Goal: Task Accomplishment & Management: Use online tool/utility

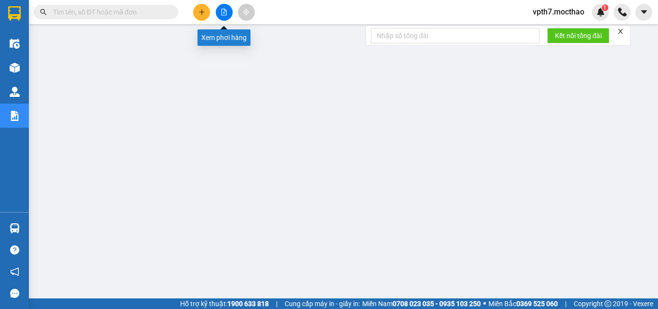
click at [225, 15] on icon "file-add" at bounding box center [224, 12] width 7 height 7
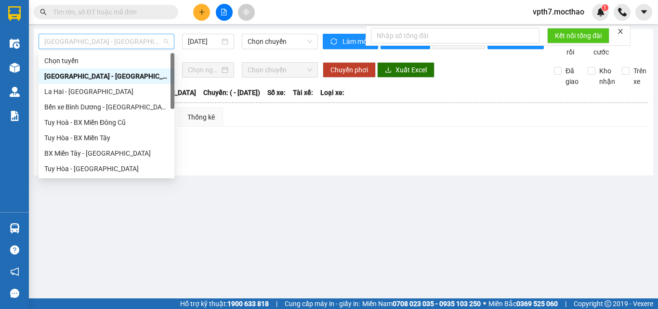
click at [110, 36] on span "[GEOGRAPHIC_DATA] - [GEOGRAPHIC_DATA]" at bounding box center [106, 41] width 124 height 14
click at [126, 122] on div "Tuy Hoà - BX Miền Đông Cũ" at bounding box center [106, 122] width 124 height 11
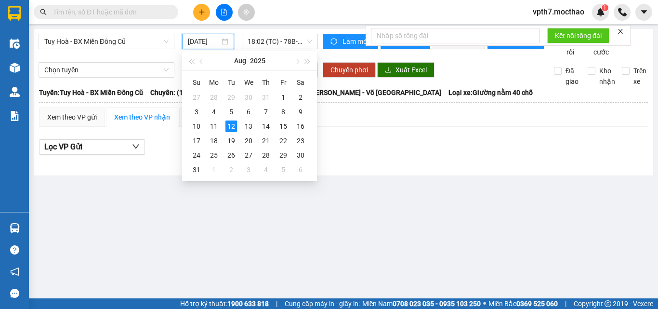
click at [215, 38] on input "[DATE]" at bounding box center [204, 41] width 32 height 11
click at [299, 112] on div "9" at bounding box center [301, 112] width 12 height 12
type input "[DATE]"
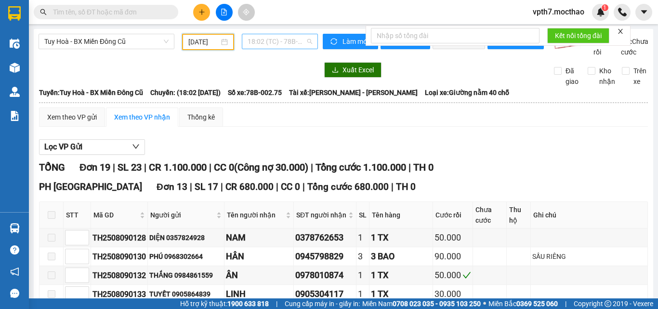
click at [290, 40] on span "18:02 (TC) - 78B-002.75" at bounding box center [280, 41] width 65 height 14
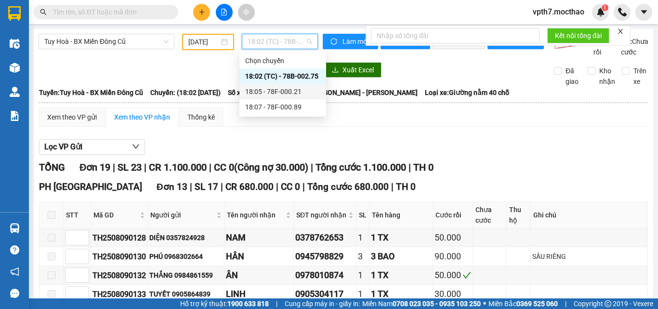
click at [295, 97] on div "18:05 - 78F-000.21" at bounding box center [282, 91] width 87 height 15
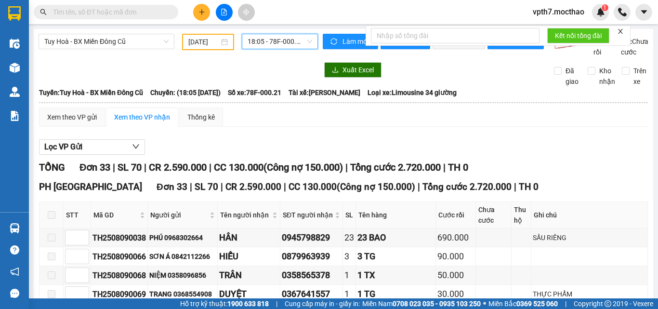
click at [296, 40] on span "18:05 - 78F-000.21" at bounding box center [280, 41] width 65 height 14
click at [298, 115] on body "Kết quả tìm kiếm ( 0 ) Bộ lọc No Data vpth7.mocthao 1 Điều hành xe Kho hàng mới…" at bounding box center [329, 154] width 658 height 309
click at [295, 48] on span "18:05 - 78F-000.21" at bounding box center [280, 41] width 65 height 14
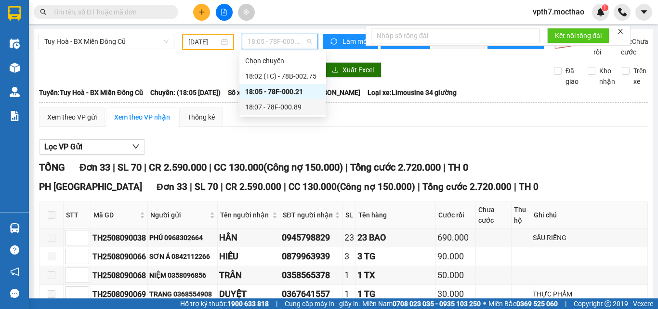
click at [290, 107] on div "18:07 - 78F-000.89" at bounding box center [282, 107] width 75 height 11
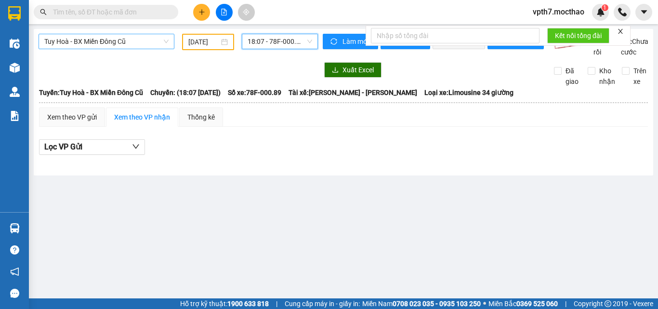
click at [152, 40] on span "Tuy Hoà - BX Miền Đông Cũ" at bounding box center [106, 41] width 124 height 14
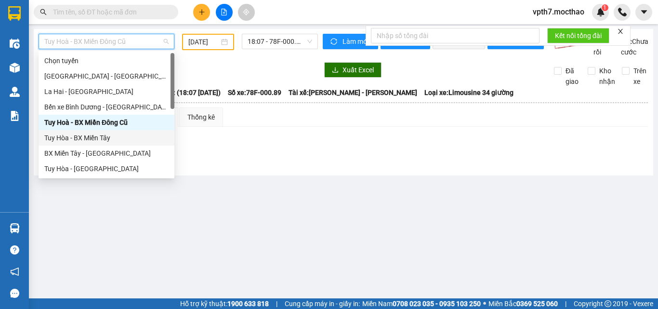
click at [86, 137] on div "Tuy Hòa - BX Miền Tây" at bounding box center [106, 138] width 124 height 11
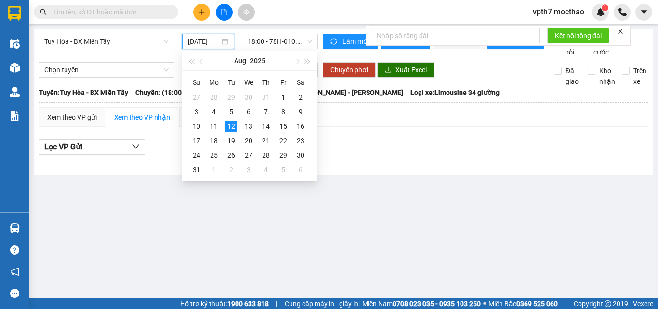
click at [199, 43] on input "[DATE]" at bounding box center [204, 41] width 32 height 11
click at [299, 111] on div "9" at bounding box center [301, 112] width 12 height 12
type input "[DATE]"
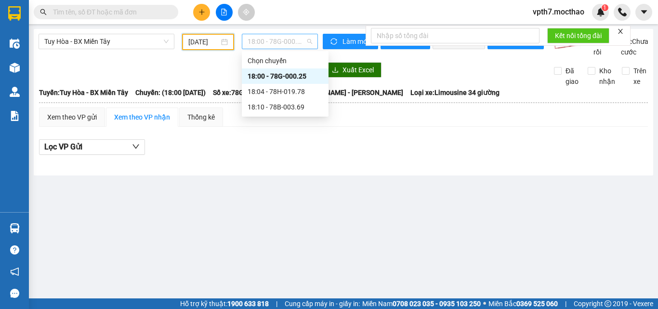
click at [295, 38] on span "18:00 - 78G-000.25" at bounding box center [280, 41] width 65 height 14
click at [292, 93] on div "18:04 - 78H-019.78" at bounding box center [285, 91] width 75 height 11
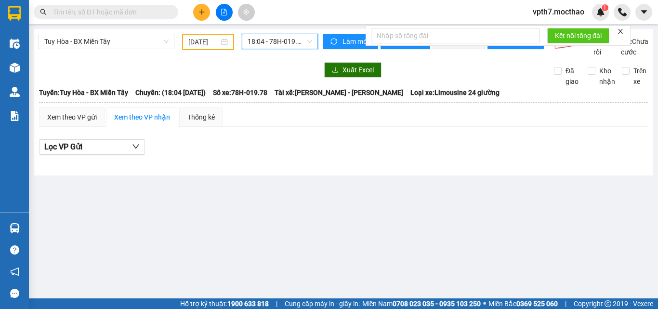
click at [293, 47] on span "18:04 - 78H-019.78" at bounding box center [280, 41] width 65 height 14
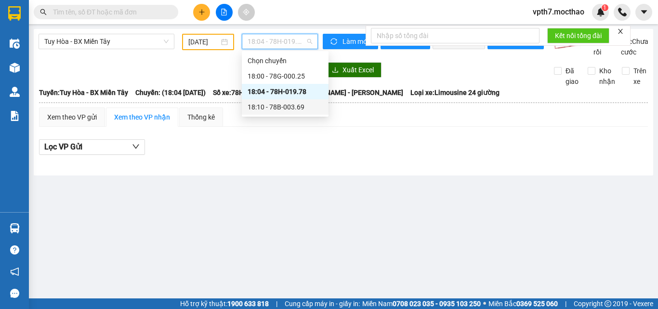
click at [293, 105] on div "18:10 - 78B-003.69" at bounding box center [285, 107] width 75 height 11
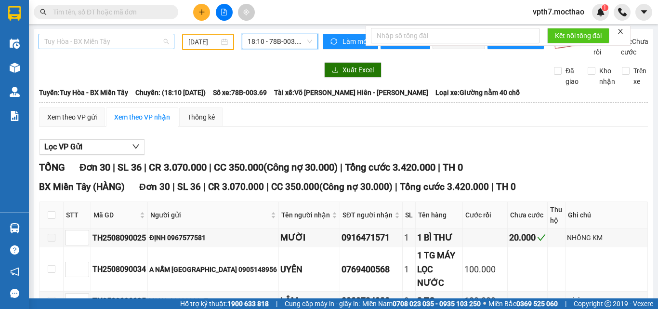
click at [133, 47] on span "Tuy Hòa - BX Miền Tây" at bounding box center [106, 41] width 124 height 14
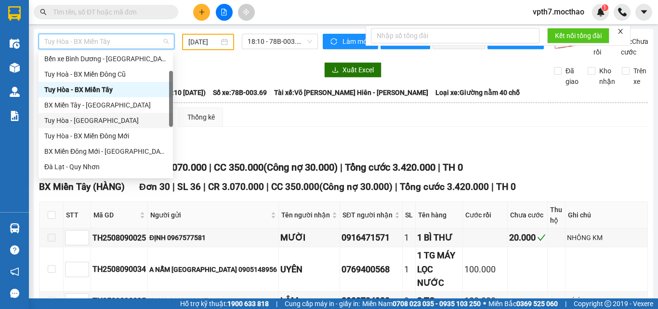
scroll to position [145, 0]
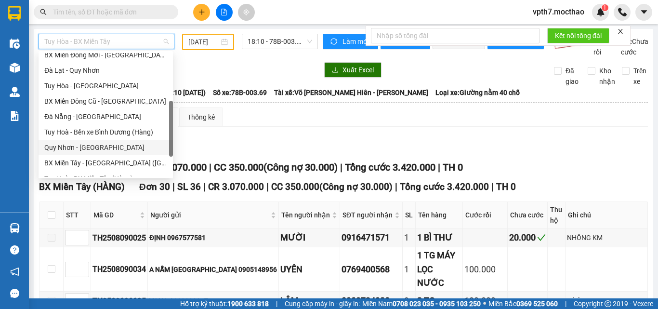
click at [68, 145] on div "Quy Nhơn - [GEOGRAPHIC_DATA]" at bounding box center [105, 147] width 123 height 11
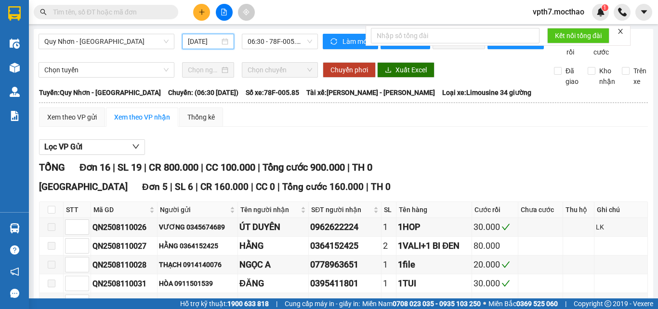
click at [201, 42] on input "[DATE]" at bounding box center [204, 41] width 32 height 11
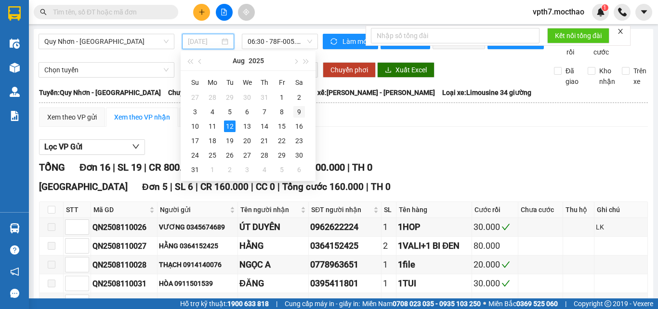
click at [299, 112] on div "9" at bounding box center [299, 112] width 12 height 12
type input "[DATE]"
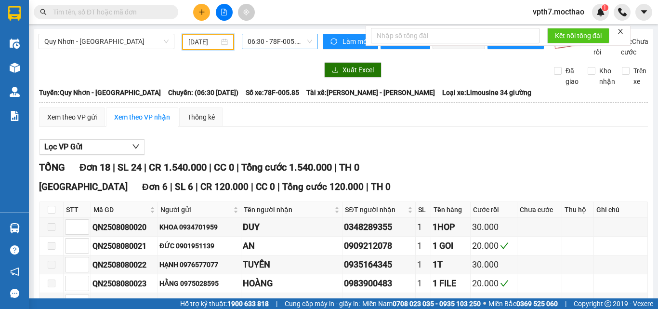
click at [281, 42] on span "06:30 - 78F-005.85" at bounding box center [280, 41] width 65 height 14
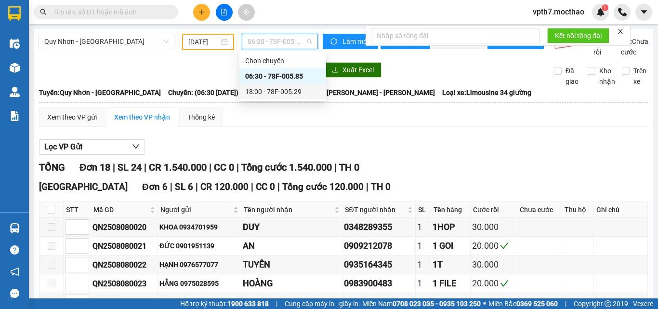
click at [286, 91] on div "18:00 - 78F-005.29" at bounding box center [282, 91] width 75 height 11
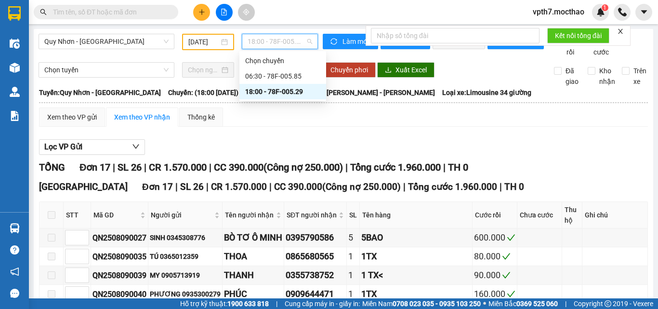
click at [294, 38] on span "18:00 - 78F-005.29" at bounding box center [280, 41] width 65 height 14
click at [125, 43] on span "Quy Nhơn - [GEOGRAPHIC_DATA]" at bounding box center [106, 41] width 124 height 14
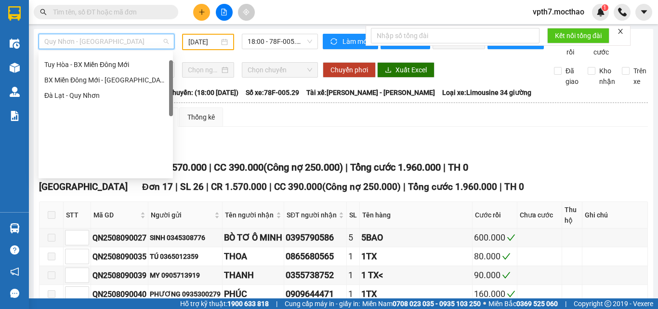
scroll to position [23, 0]
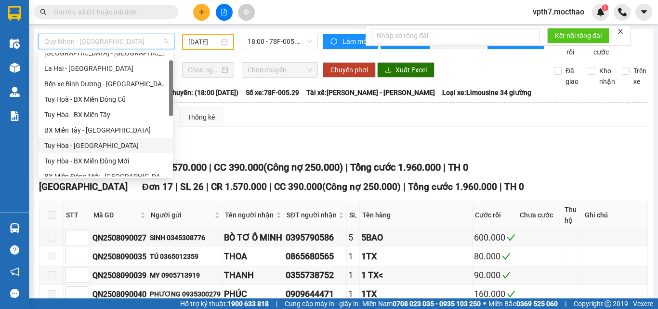
click at [90, 150] on div "Tuy Hòa - [GEOGRAPHIC_DATA]" at bounding box center [105, 145] width 123 height 11
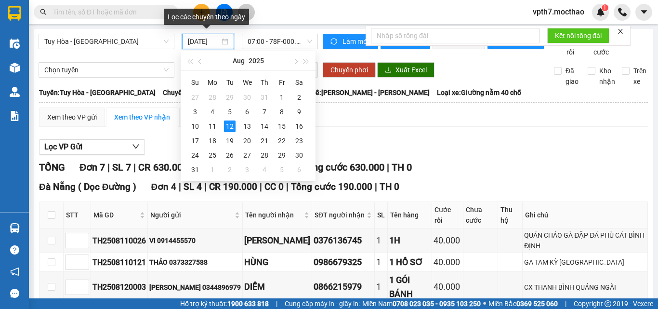
click at [199, 44] on input "[DATE]" at bounding box center [204, 41] width 32 height 11
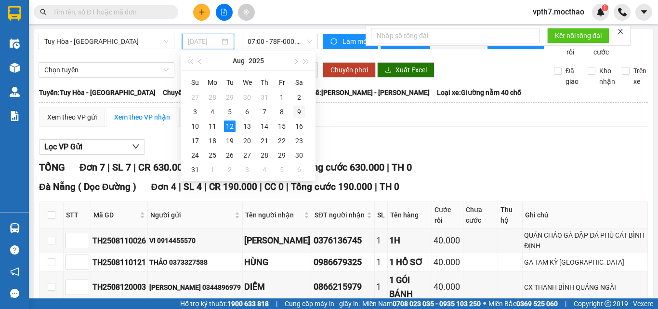
click at [297, 112] on div "9" at bounding box center [299, 112] width 12 height 12
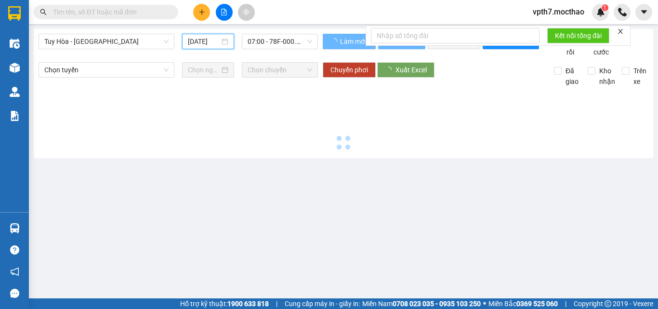
type input "[DATE]"
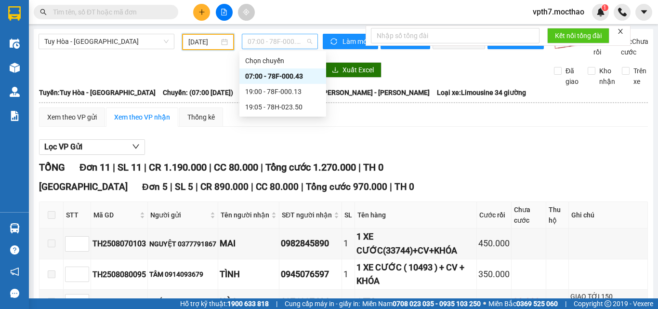
click at [291, 40] on span "07:00 - 78F-000.43" at bounding box center [280, 41] width 65 height 14
click at [298, 89] on div "19:00 - 78F-000.13" at bounding box center [282, 91] width 75 height 11
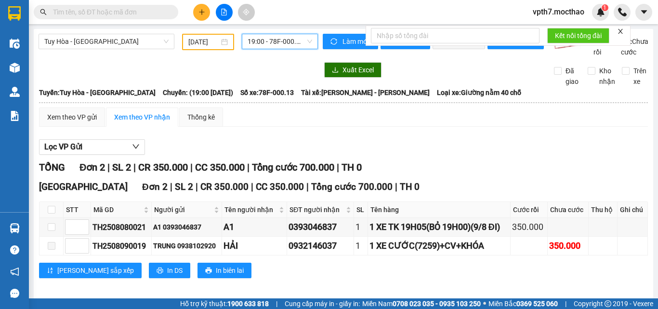
click at [291, 41] on span "19:00 - 78F-000.13" at bounding box center [280, 41] width 65 height 14
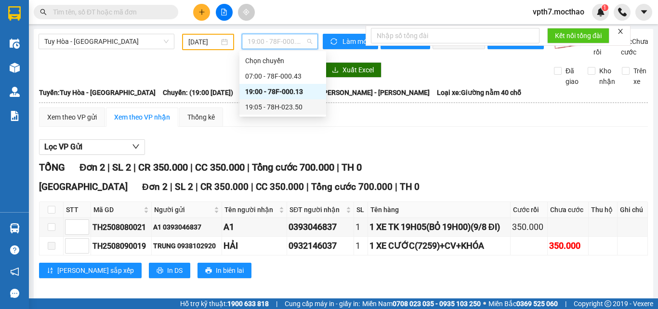
click at [303, 106] on div "19:05 - 78H-023.50" at bounding box center [282, 107] width 75 height 11
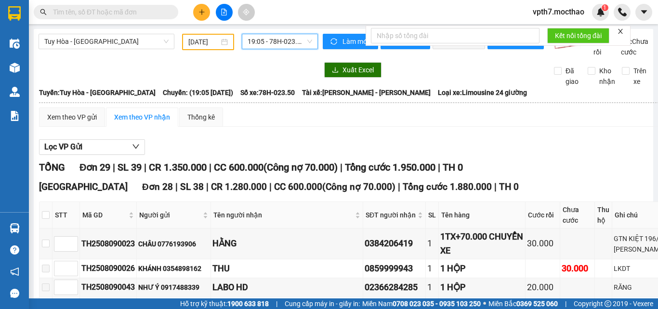
click at [278, 34] on span "19:05 - 78H-023.50" at bounding box center [280, 41] width 65 height 14
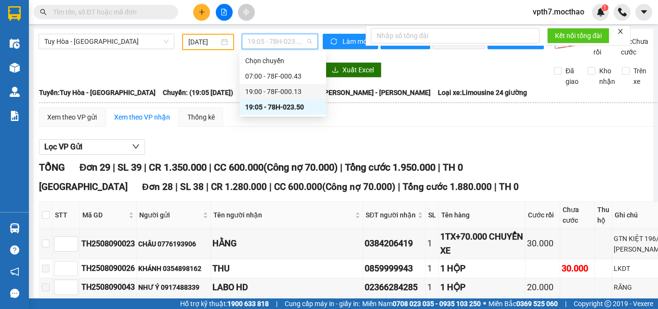
click at [285, 88] on div "19:00 - 78F-000.13" at bounding box center [282, 91] width 75 height 11
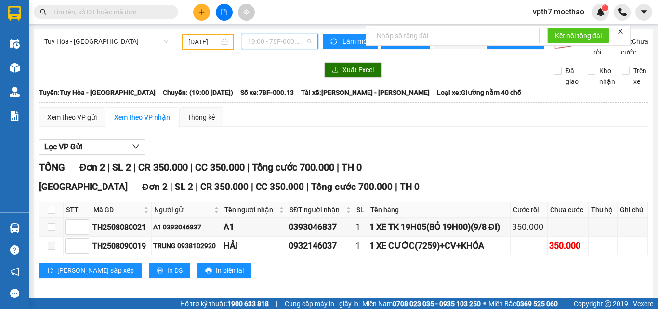
click at [271, 38] on span "19:00 - 78F-000.13" at bounding box center [280, 41] width 65 height 14
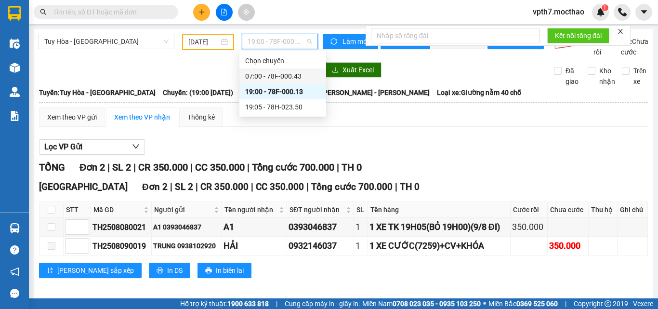
click at [269, 74] on div "07:00 - 78F-000.43" at bounding box center [282, 76] width 75 height 11
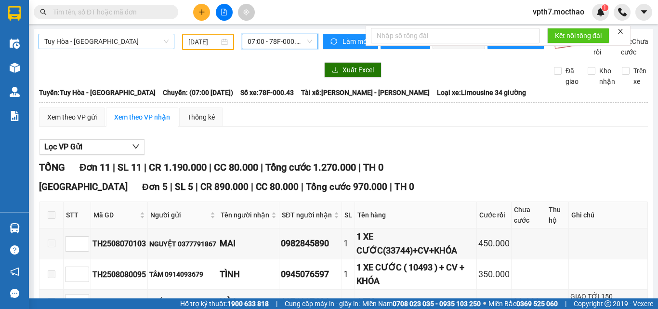
click at [112, 37] on span "Tuy Hòa - [GEOGRAPHIC_DATA]" at bounding box center [106, 41] width 124 height 14
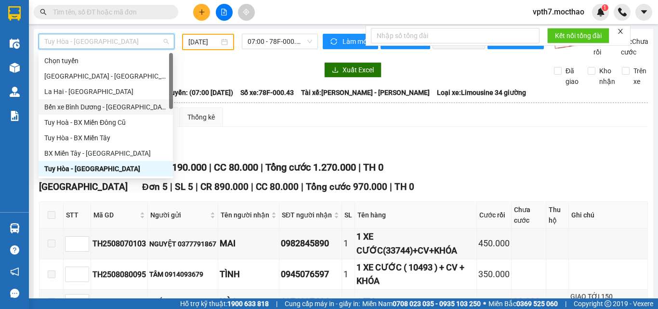
scroll to position [96, 0]
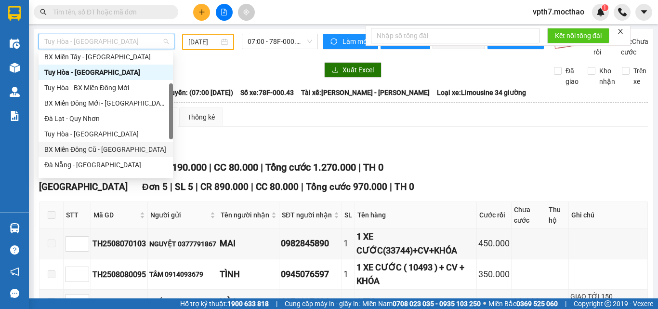
click at [87, 146] on div "BX Miền Đông Cũ - [GEOGRAPHIC_DATA]" at bounding box center [105, 149] width 123 height 11
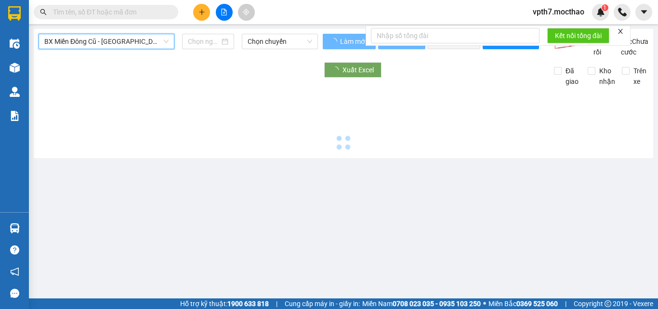
type input "[DATE]"
